Goal: Information Seeking & Learning: Learn about a topic

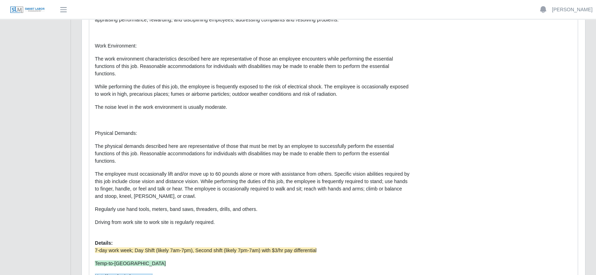
scroll to position [1215, 0]
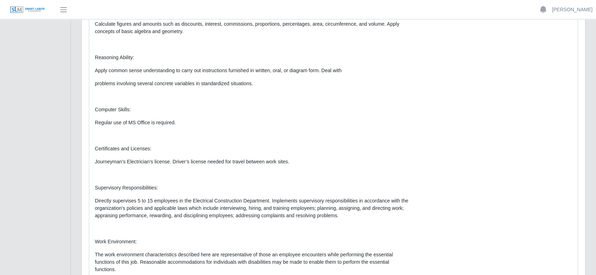
scroll to position [1215, 0]
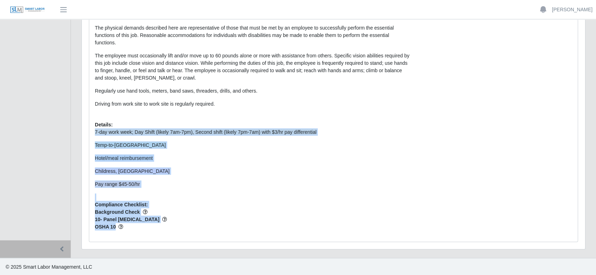
drag, startPoint x: 130, startPoint y: 227, endPoint x: 94, endPoint y: 131, distance: 102.8
copy div "7-day work week; Day Shift (likely 7am-7pm), Second shift (likely 7pm-7am) with…"
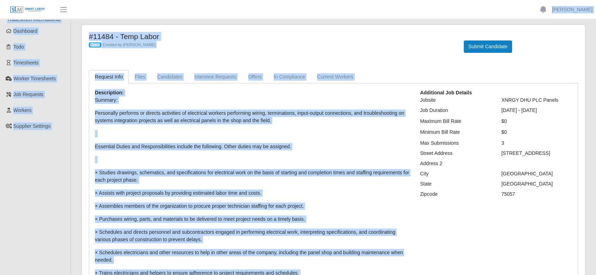
scroll to position [0, 0]
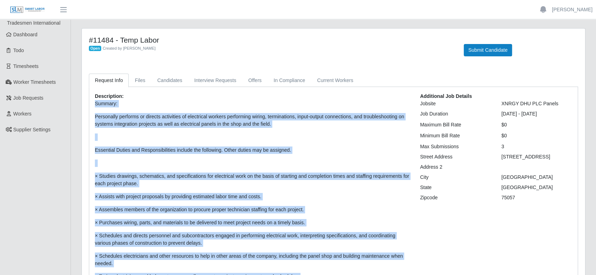
drag, startPoint x: 220, startPoint y: 103, endPoint x: 94, endPoint y: 105, distance: 125.9
copy p "Loremip: Dolorsitam consecte ad elitsed doeiusmodt in utlaboreet dolorem aliqua…"
